Goal: Find specific page/section: Find specific page/section

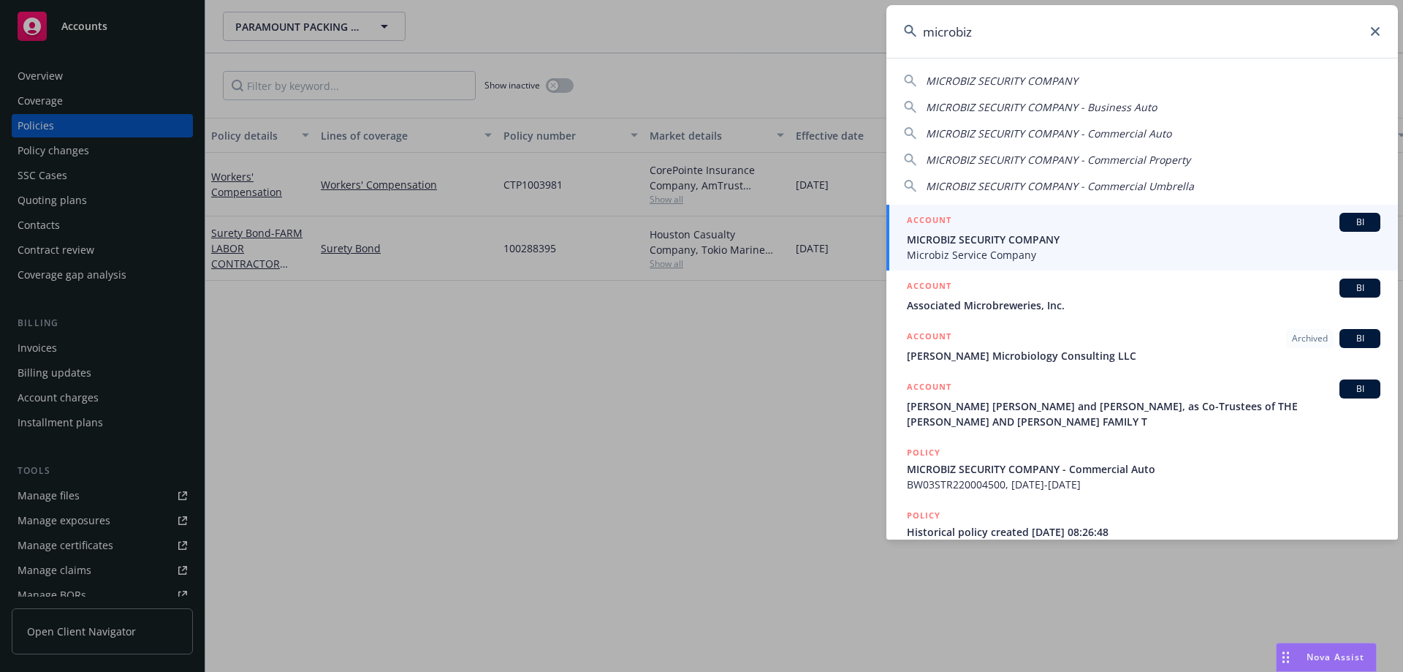
drag, startPoint x: 1222, startPoint y: 46, endPoint x: 1217, endPoint y: 39, distance: 8.9
click at [1222, 45] on input "microbiz" at bounding box center [1141, 31] width 511 height 53
click at [1092, 10] on input "microbiz" at bounding box center [1141, 31] width 511 height 53
click at [1019, 27] on input "microbiz" at bounding box center [1141, 31] width 511 height 53
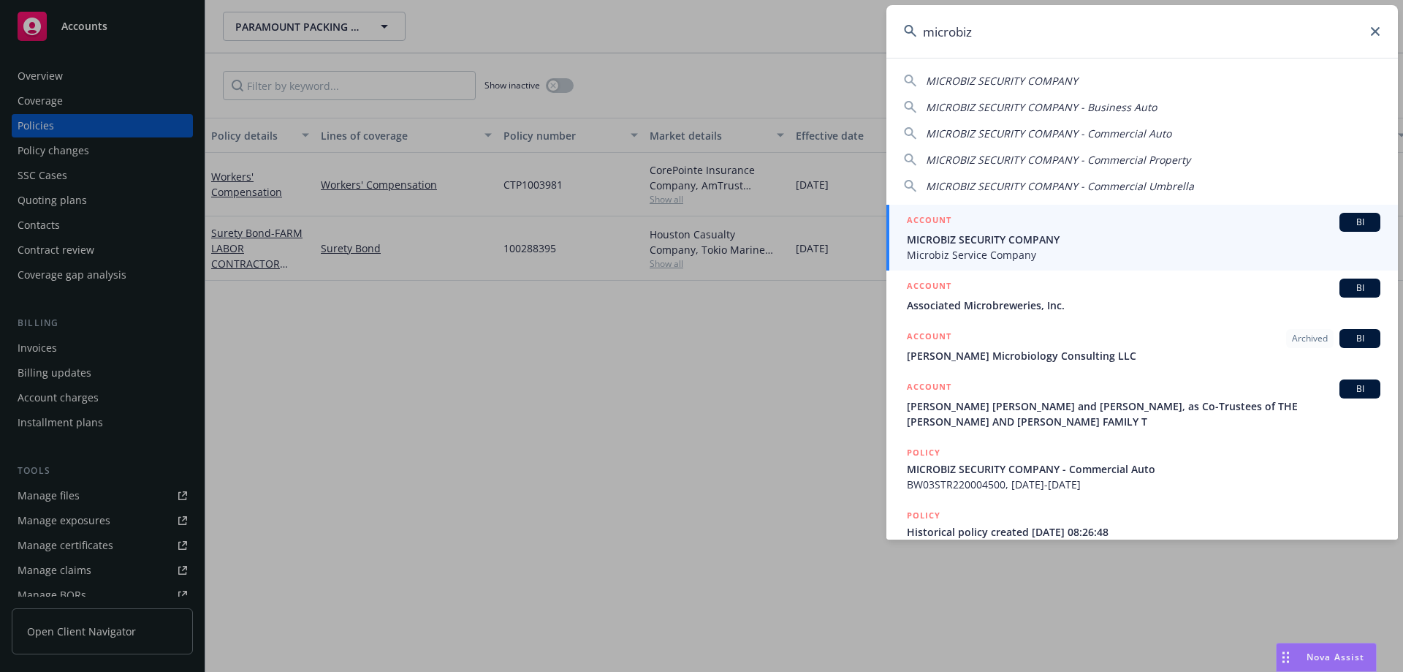
click at [1019, 27] on input "microbiz" at bounding box center [1141, 31] width 511 height 53
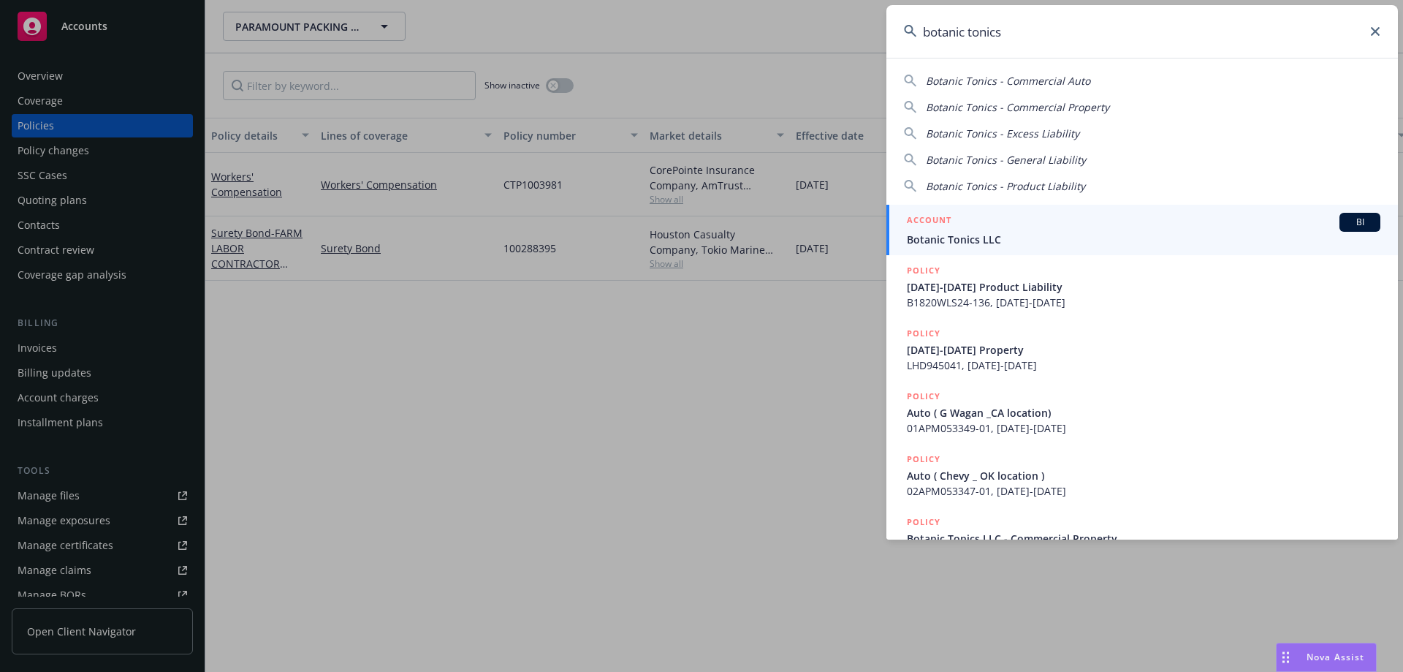
type input "botanic tonics"
click at [961, 237] on span "Botanic Tonics LLC" at bounding box center [1143, 239] width 473 height 15
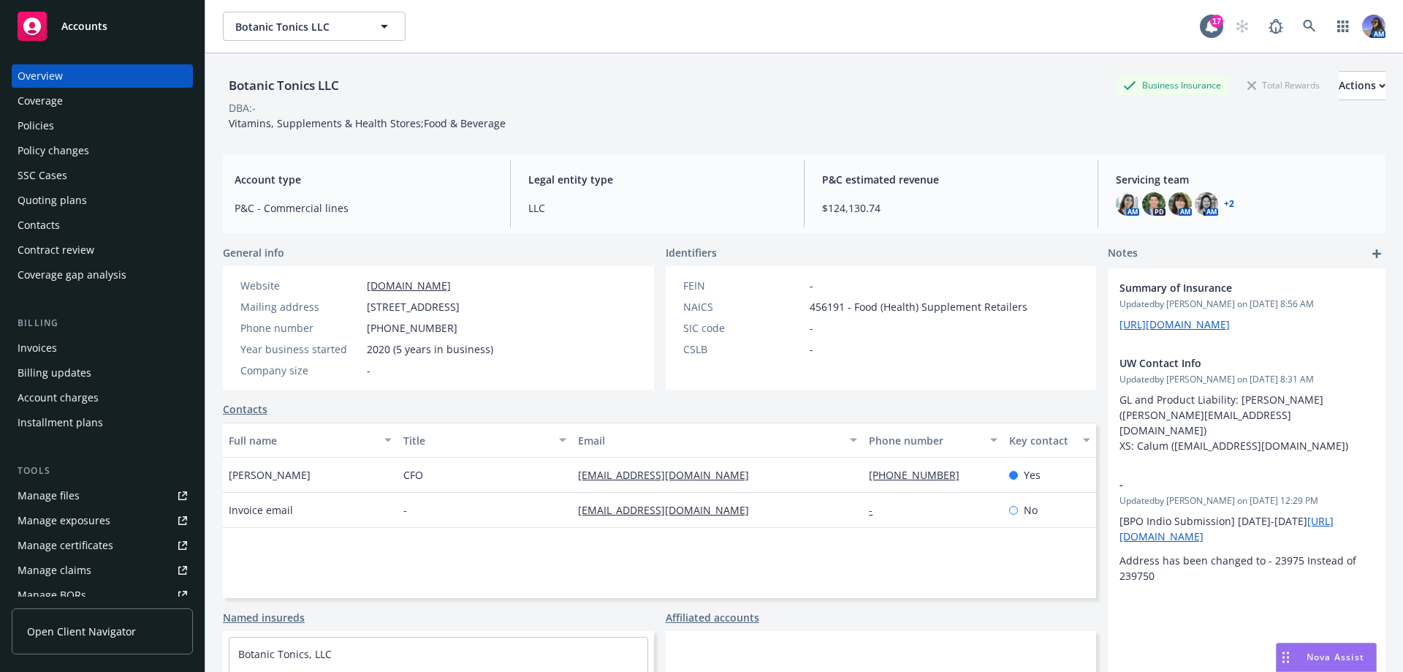
click at [40, 124] on div "Policies" at bounding box center [36, 125] width 37 height 23
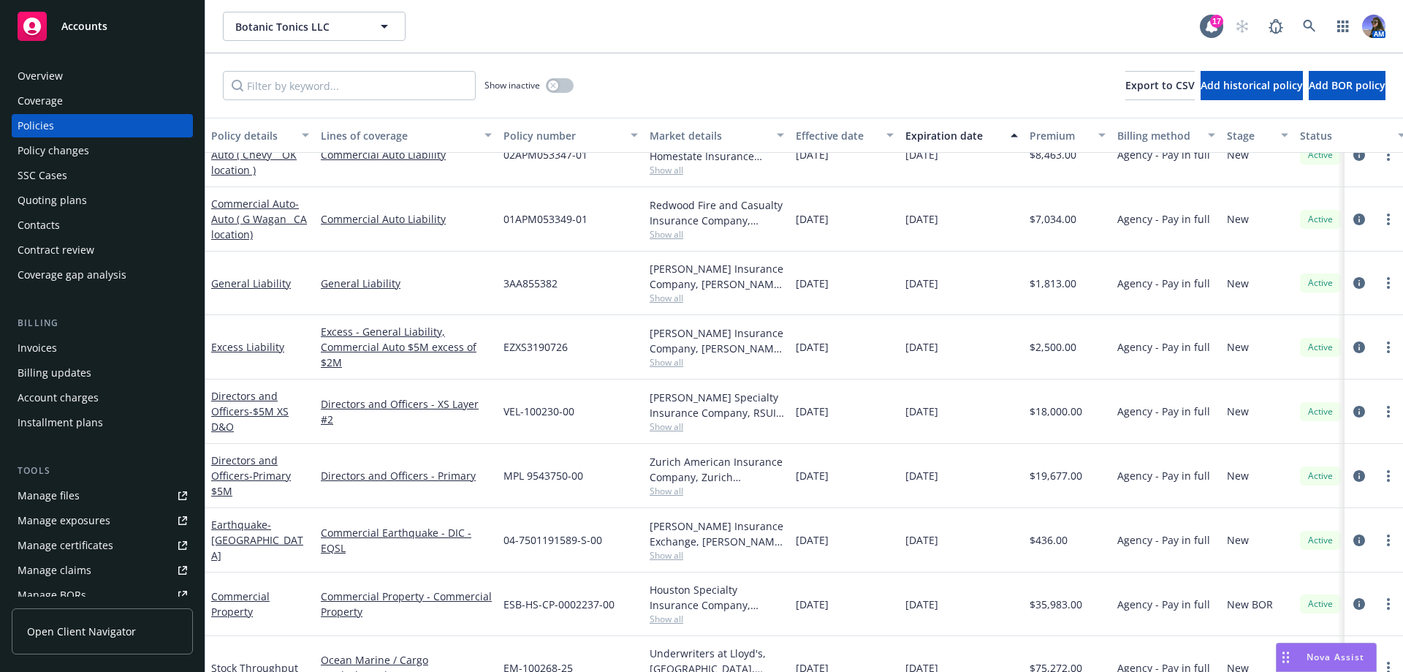
scroll to position [241, 0]
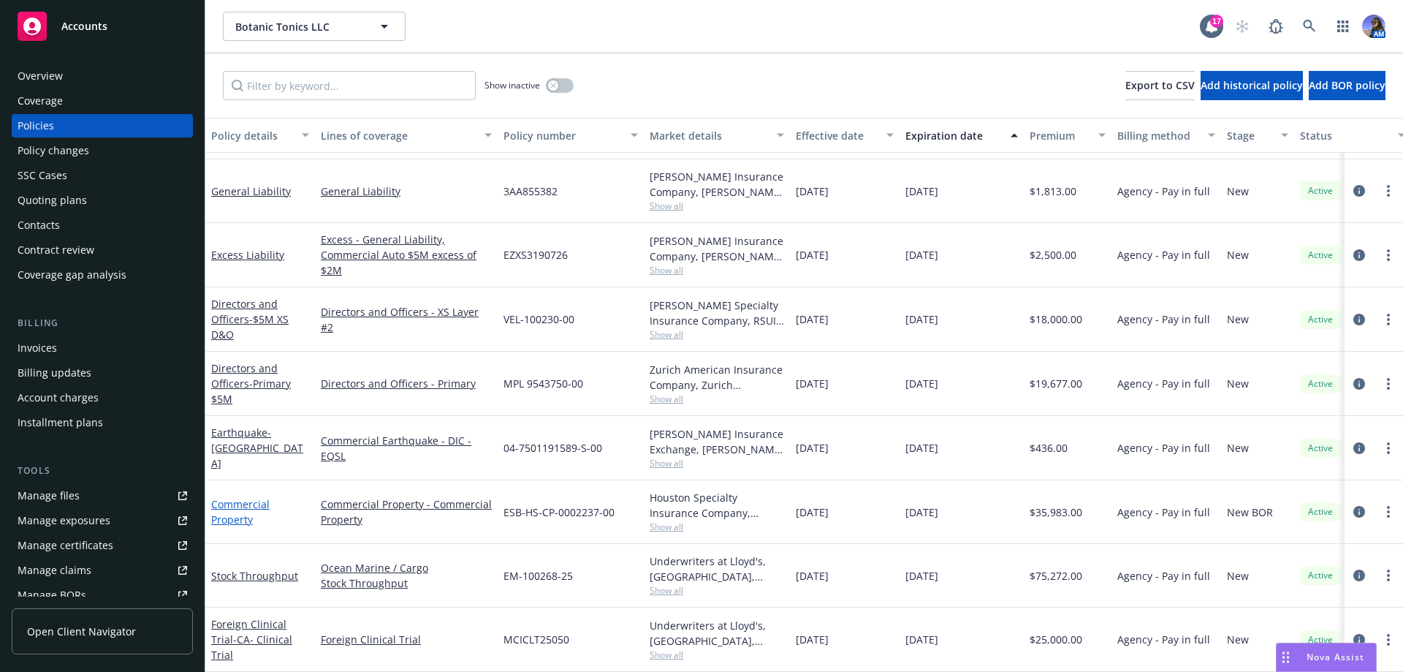
click at [239, 506] on link "Commercial Property" at bounding box center [240, 511] width 58 height 29
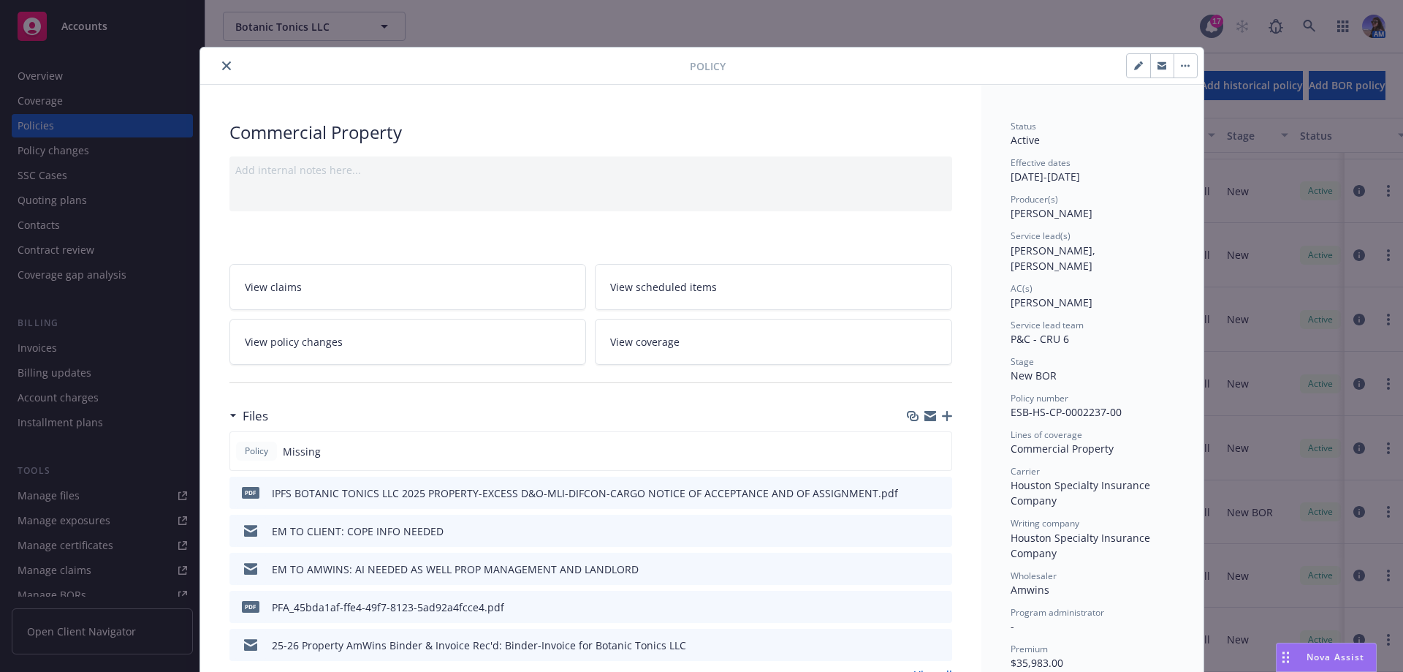
drag, startPoint x: 230, startPoint y: 71, endPoint x: 219, endPoint y: 68, distance: 11.3
click at [230, 71] on div at bounding box center [448, 66] width 484 height 18
click at [222, 68] on icon "close" at bounding box center [226, 65] width 9 height 9
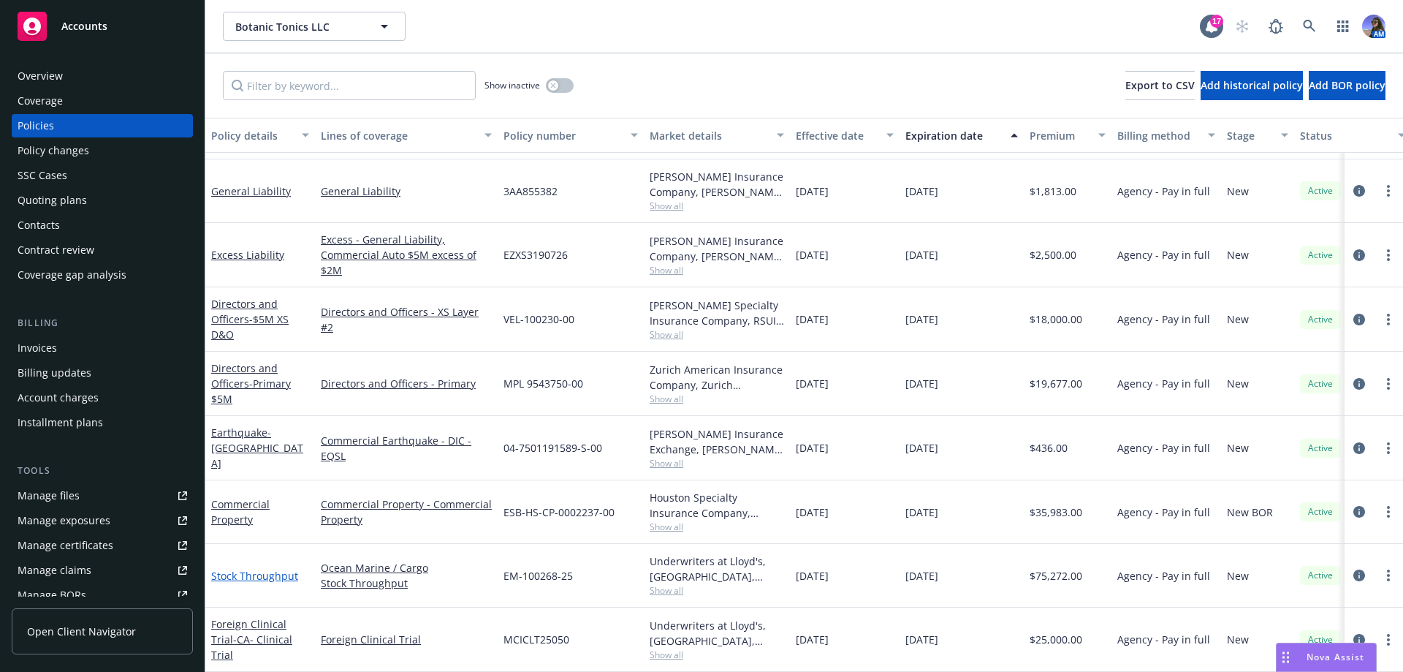
click at [219, 572] on link "Stock Throughput" at bounding box center [254, 575] width 87 height 14
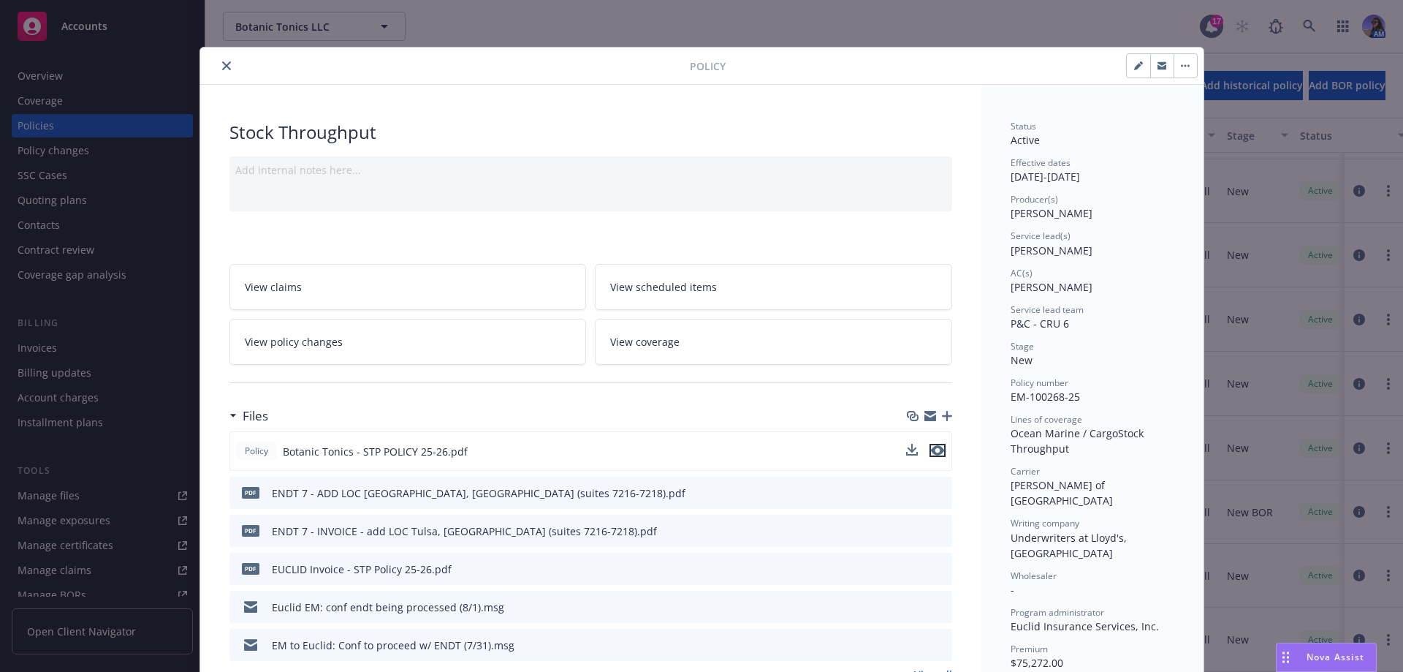
click at [934, 452] on icon "preview file" at bounding box center [937, 450] width 13 height 10
click at [224, 69] on icon "close" at bounding box center [226, 65] width 9 height 9
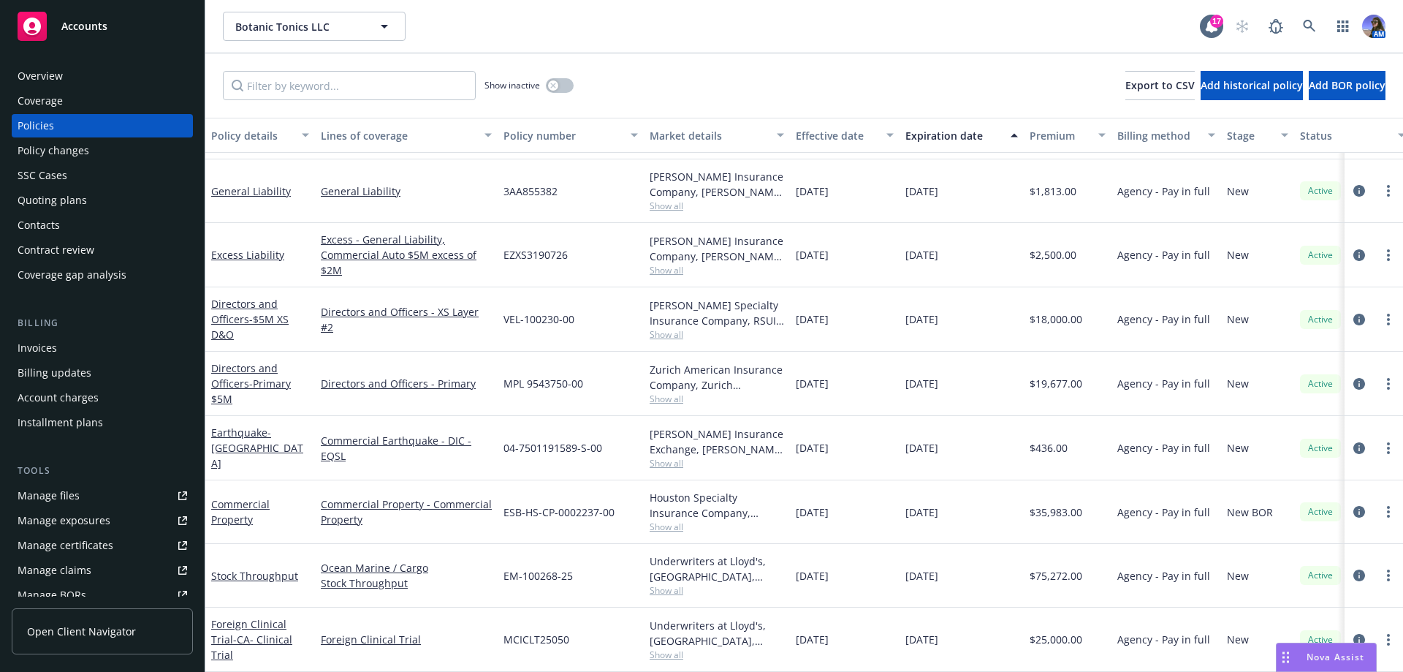
click at [88, 197] on div "Quoting plans" at bounding box center [103, 200] width 170 height 23
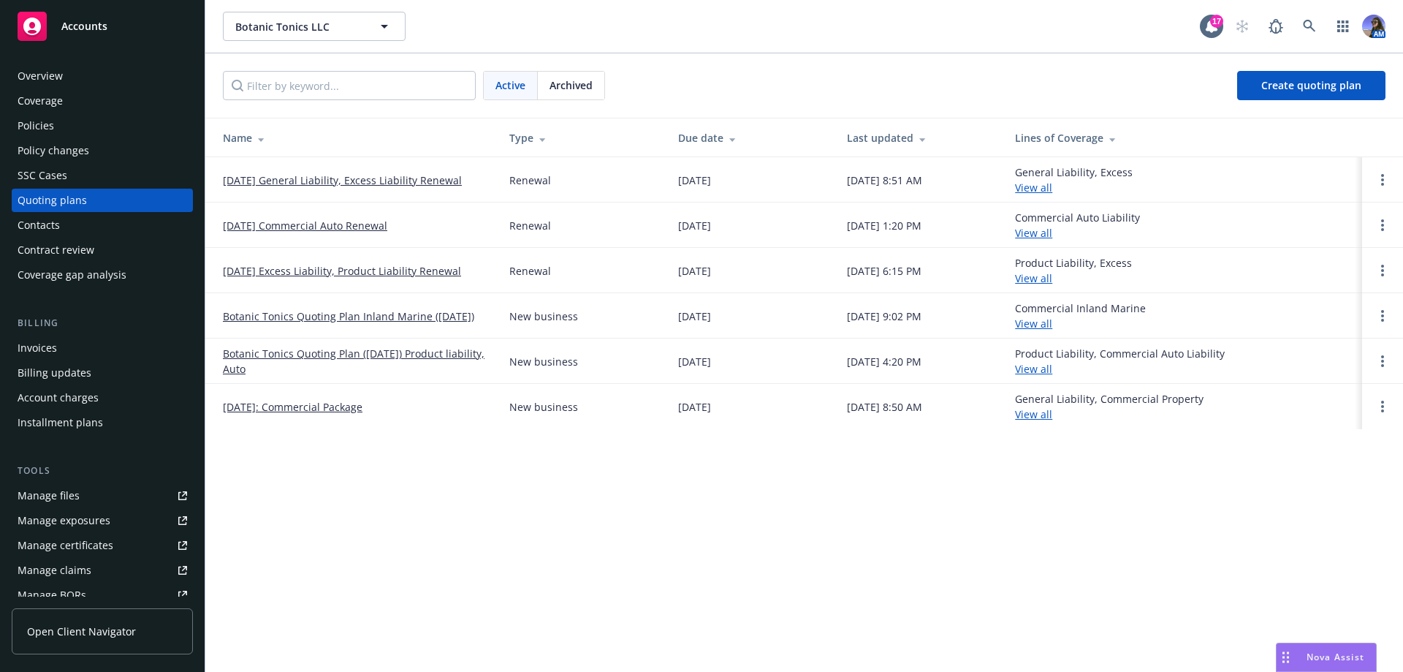
click at [312, 411] on link "[DATE]: Commercial Package" at bounding box center [293, 406] width 140 height 15
